Goal: Check status

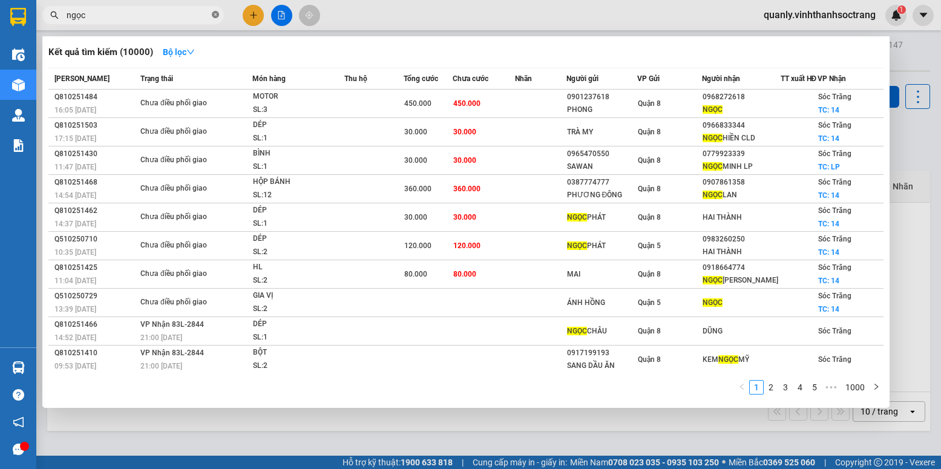
click at [215, 13] on icon "close-circle" at bounding box center [215, 14] width 7 height 7
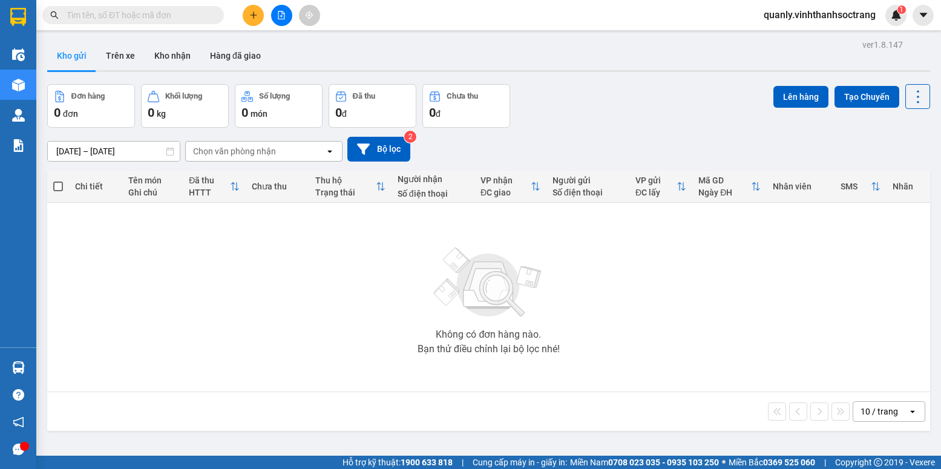
click at [343, 352] on div "Không có đơn hàng nào. Bạn thử điều chỉnh lại bộ lọc nhé!" at bounding box center [488, 297] width 871 height 182
click at [155, 145] on input "[DATE] – [DATE]" at bounding box center [114, 151] width 132 height 19
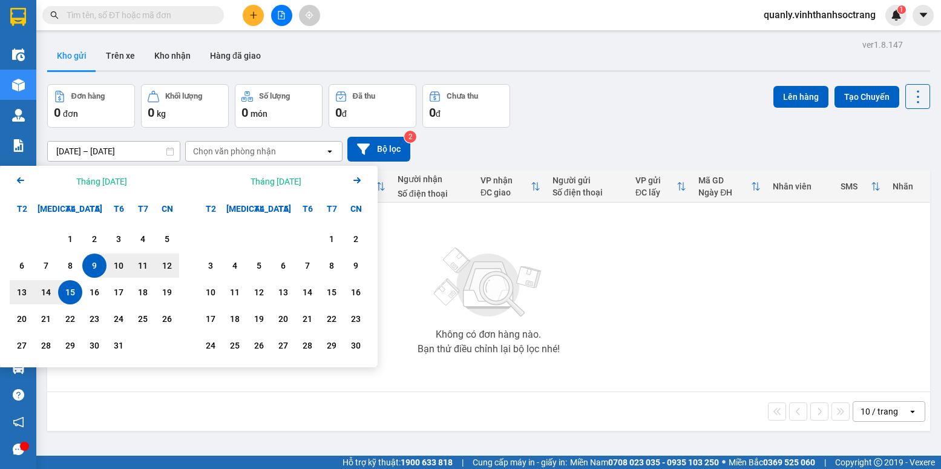
click at [64, 291] on div "15" at bounding box center [70, 292] width 17 height 15
type input "[DATE] – [DATE]"
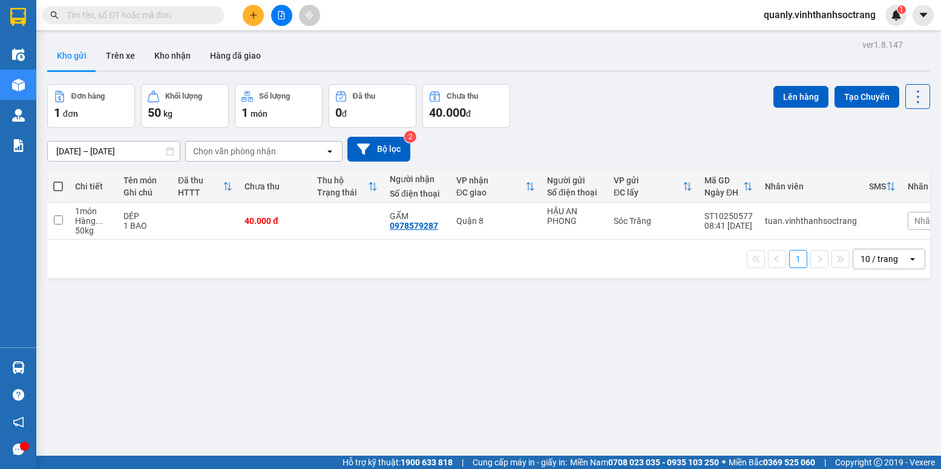
click at [287, 296] on div "ver 1.8.147 Kho gửi Trên xe Kho nhận Hàng đã giao Đơn hàng 1 đơn Khối lượng 50 …" at bounding box center [488, 270] width 892 height 469
click at [401, 379] on div "ver 1.8.147 Kho gửi Trên xe Kho nhận Hàng đã giao Đơn hàng 1 đơn Khối lượng 50 …" at bounding box center [488, 270] width 892 height 469
